Goal: Task Accomplishment & Management: Manage account settings

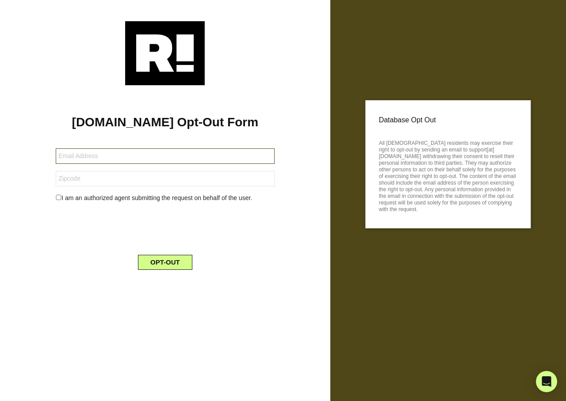
type input "byork53@icloud.com"
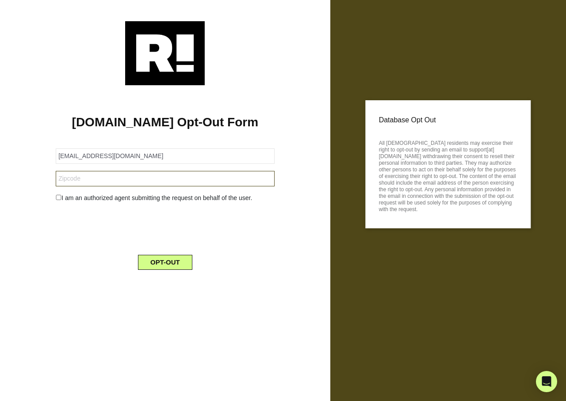
type input "76374"
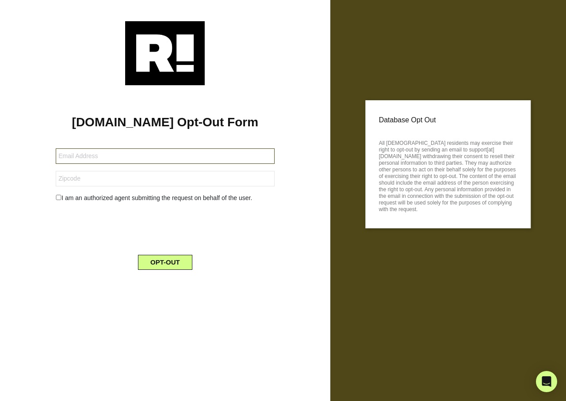
type input "jkelcor6@comcast.net"
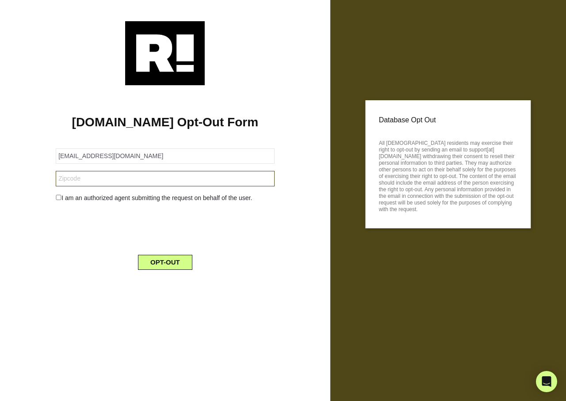
type input "30028"
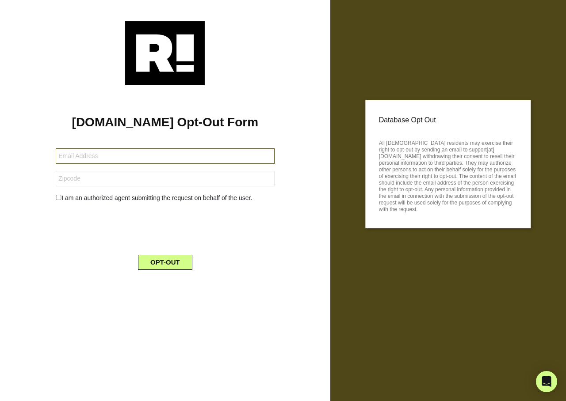
type input "[PERSON_NAME][EMAIL_ADDRESS][DOMAIN_NAME]"
type input "96740"
type input "[EMAIL_ADDRESS][DOMAIN_NAME]"
type input "48640"
type input "tractorsalas@gmail.com"
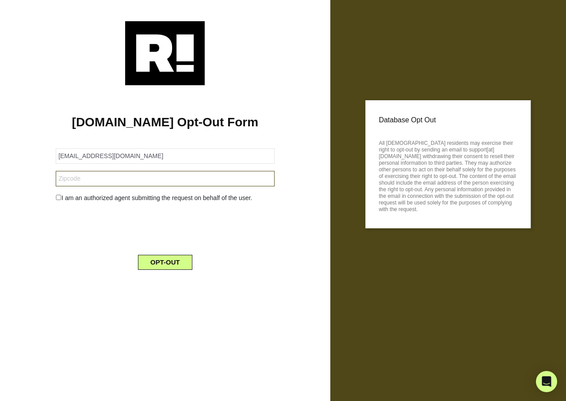
type input "92060"
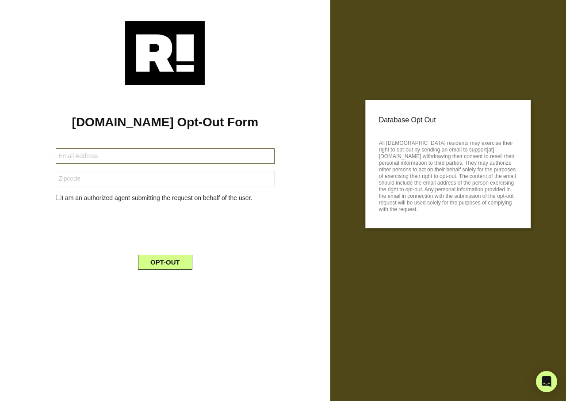
type input "[EMAIL_ADDRESS][DOMAIN_NAME]"
type input "37205"
type input "[EMAIL_ADDRESS][DOMAIN_NAME]"
type input "32136"
type input "[EMAIL_ADDRESS][DOMAIN_NAME]"
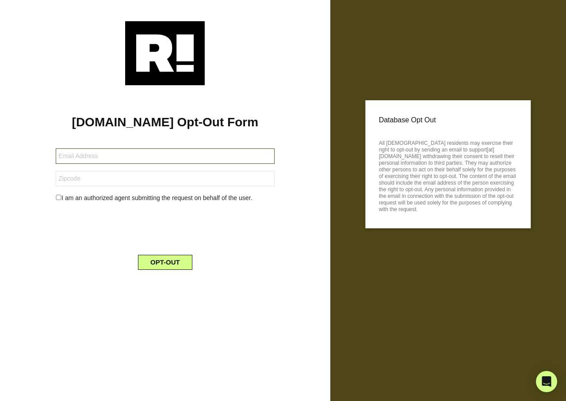
type input "60106"
type input "[EMAIL_ADDRESS][DOMAIN_NAME]"
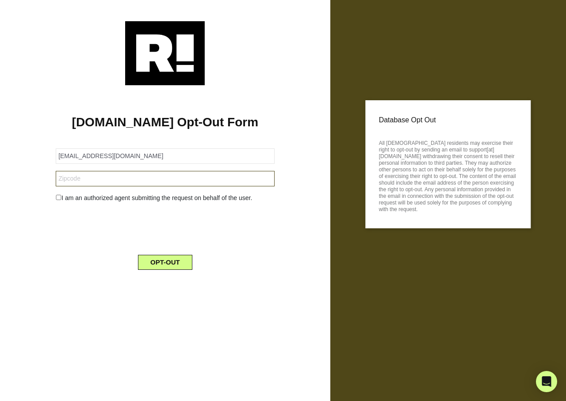
type input "99680"
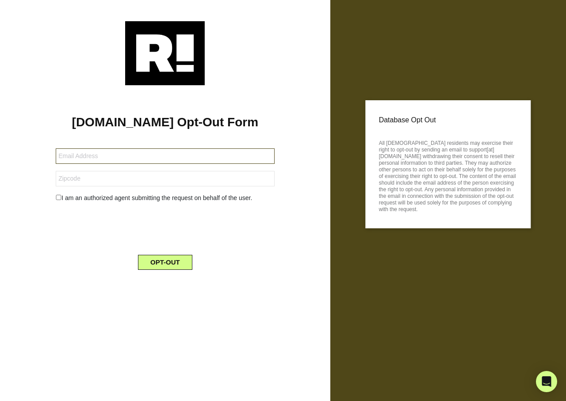
type input "[EMAIL_ADDRESS][DOMAIN_NAME]"
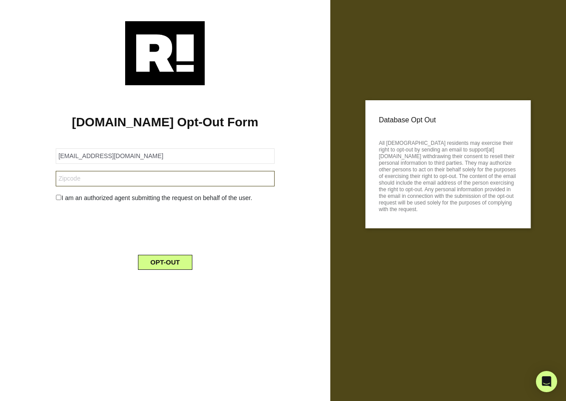
type input "92587"
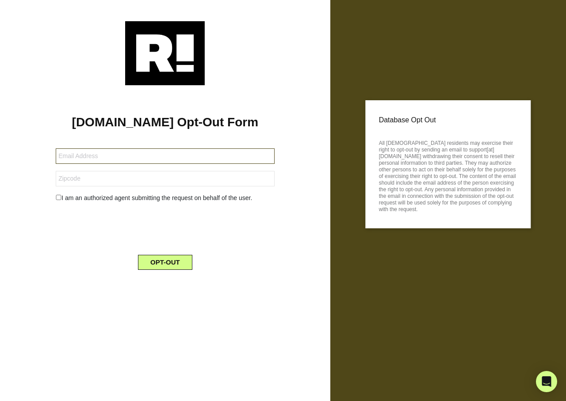
type input "[EMAIL_ADDRESS][DOMAIN_NAME]"
type input "98022"
